Goal: Find specific page/section: Find specific page/section

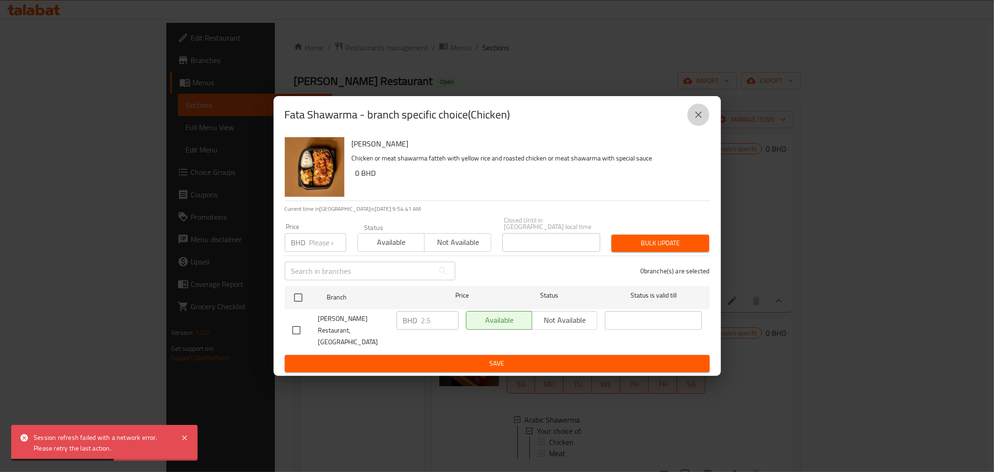
click at [704, 126] on button "close" at bounding box center [698, 114] width 22 height 22
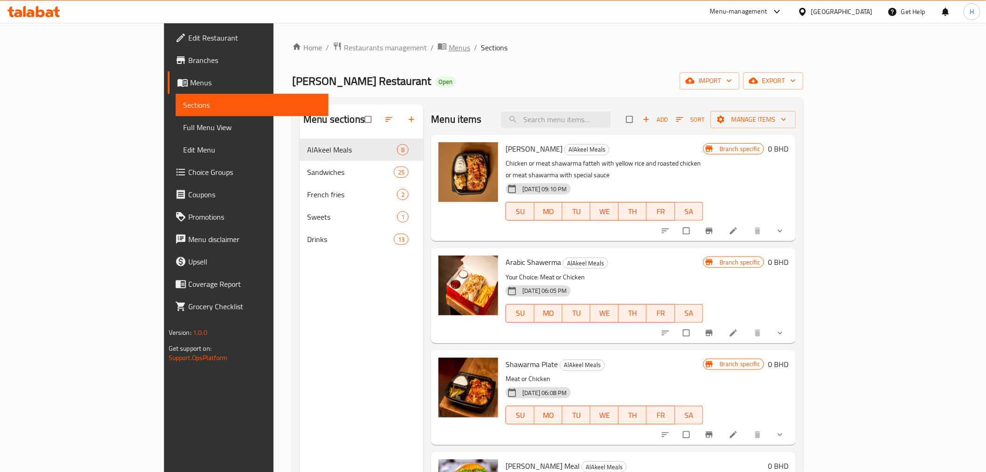
click at [438, 48] on icon "breadcrumb" at bounding box center [442, 45] width 9 height 9
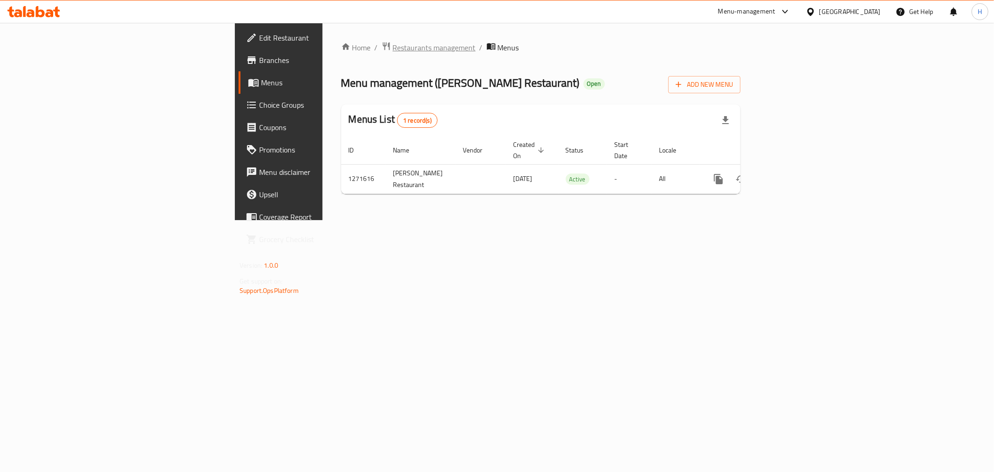
click at [393, 47] on span "Restaurants management" at bounding box center [434, 47] width 83 height 11
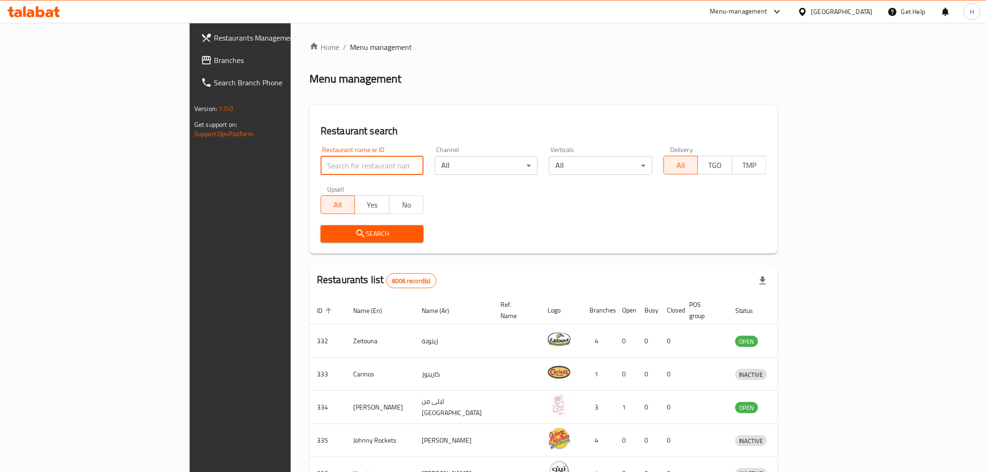
click at [321, 165] on input "search" at bounding box center [372, 165] width 103 height 19
type input "zad alameer"
click button "Search" at bounding box center [372, 233] width 103 height 17
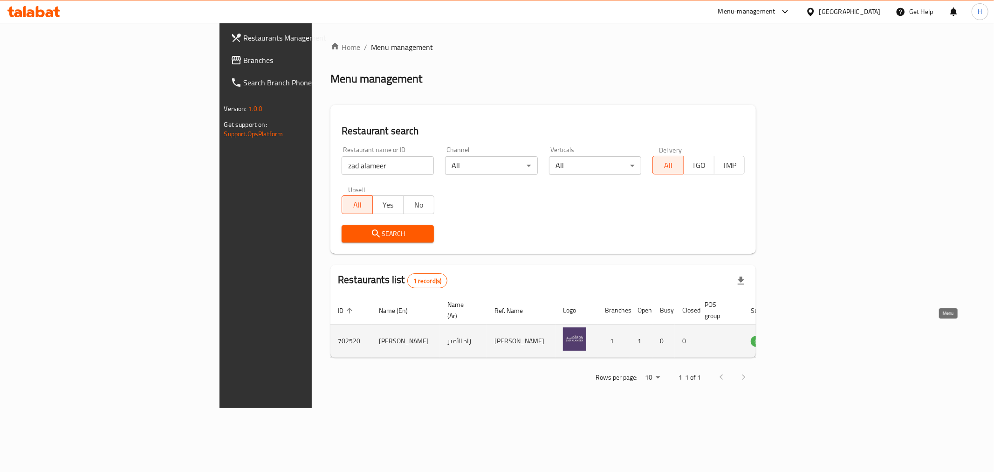
click at [810, 337] on icon "enhanced table" at bounding box center [805, 341] width 10 height 8
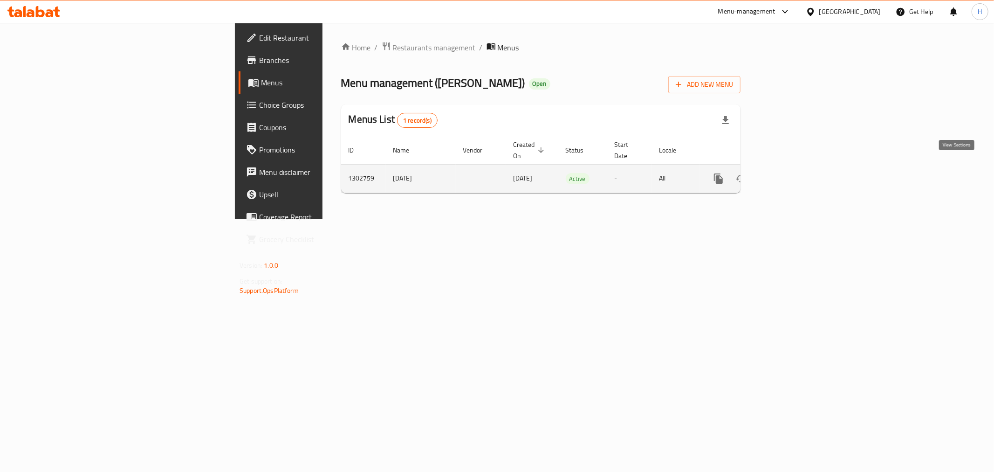
click at [791, 173] on icon "enhanced table" at bounding box center [785, 178] width 11 height 11
